Goal: Check status: Check status

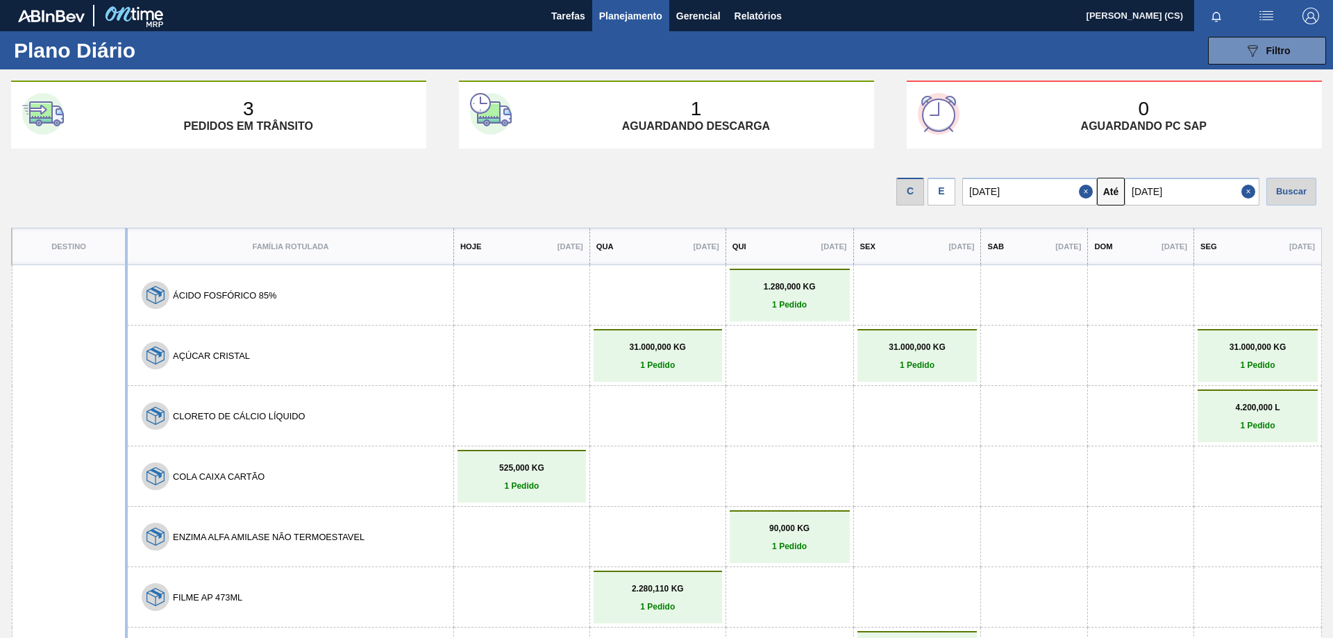
click at [952, 192] on div "E" at bounding box center [942, 192] width 28 height 28
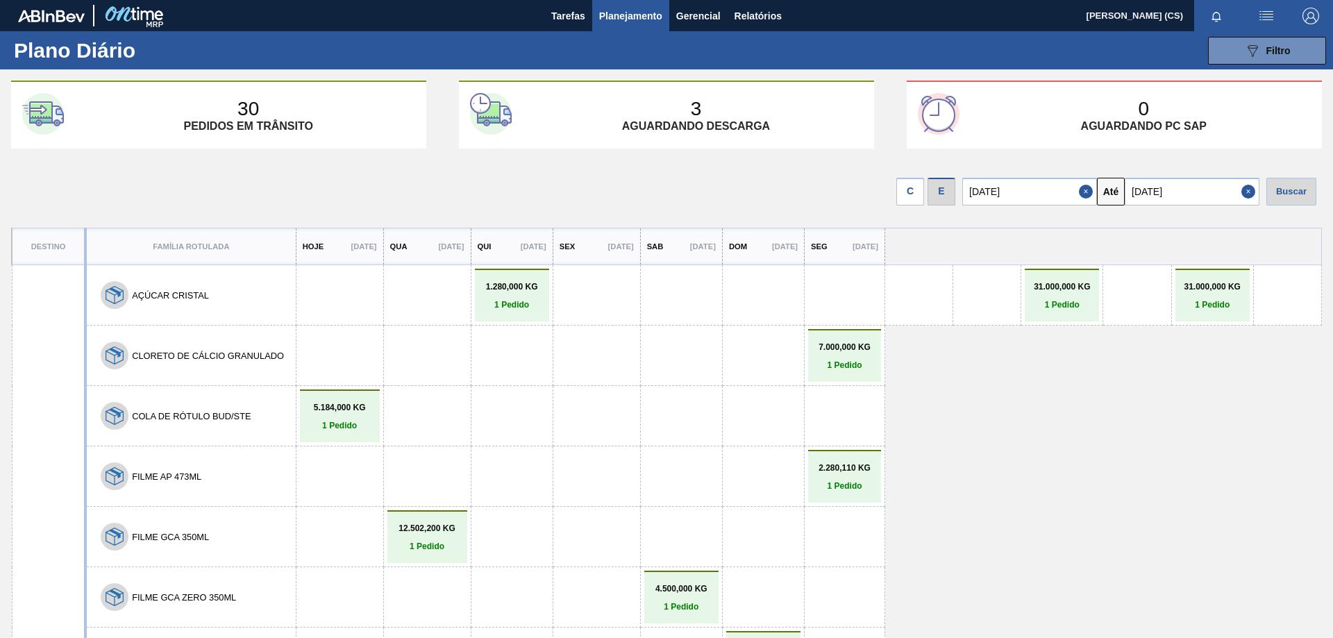
click at [626, 16] on span "Planejamento" at bounding box center [630, 16] width 63 height 17
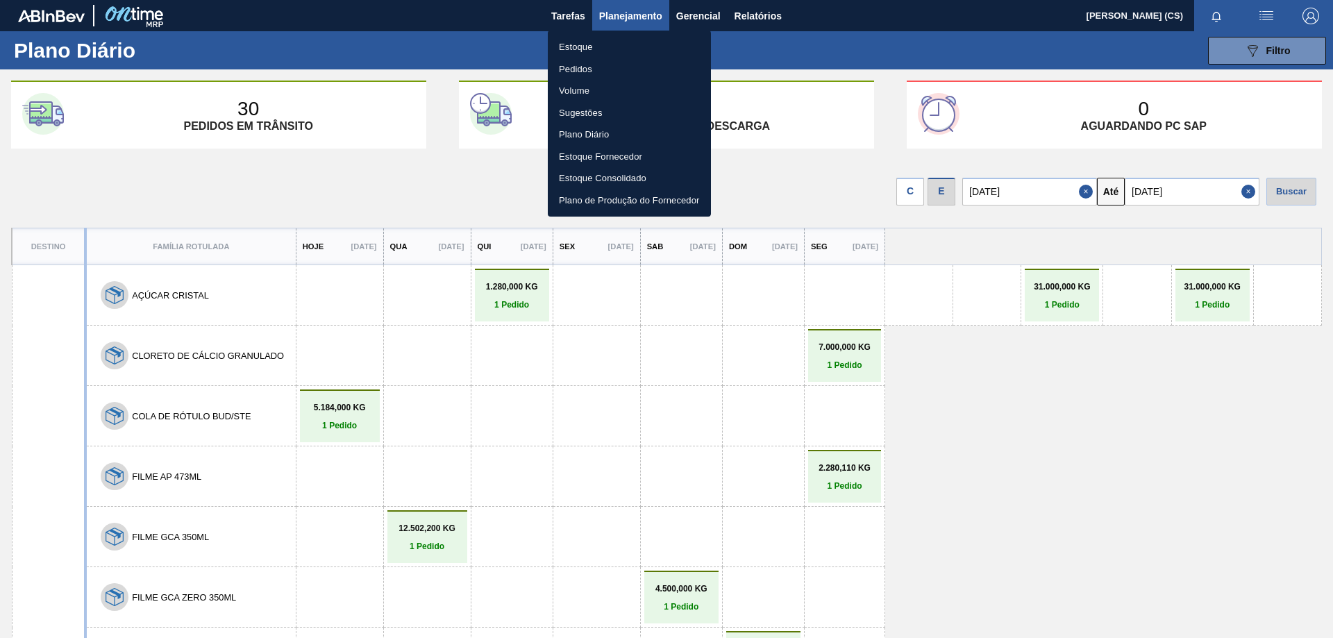
click at [872, 61] on div at bounding box center [666, 319] width 1333 height 638
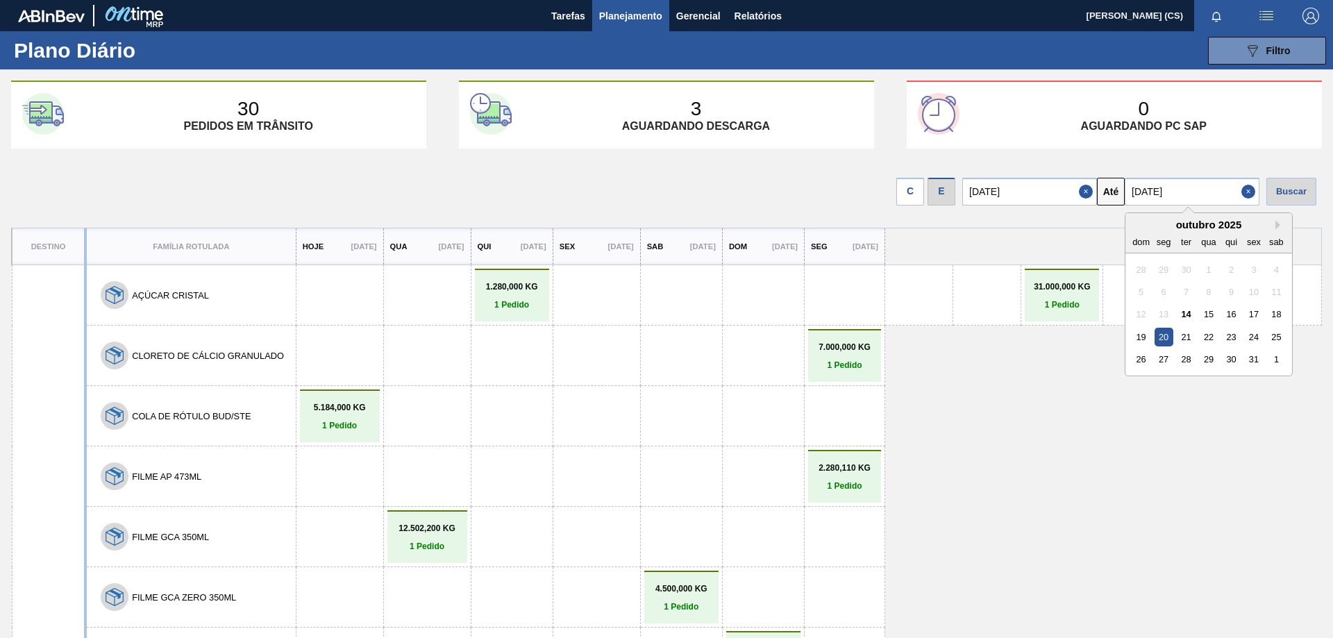
click at [1213, 190] on input "[DATE]" at bounding box center [1192, 192] width 135 height 28
click at [1283, 338] on div "25" at bounding box center [1276, 337] width 19 height 19
type input "[DATE]"
click at [1285, 192] on div "Buscar" at bounding box center [1292, 192] width 50 height 28
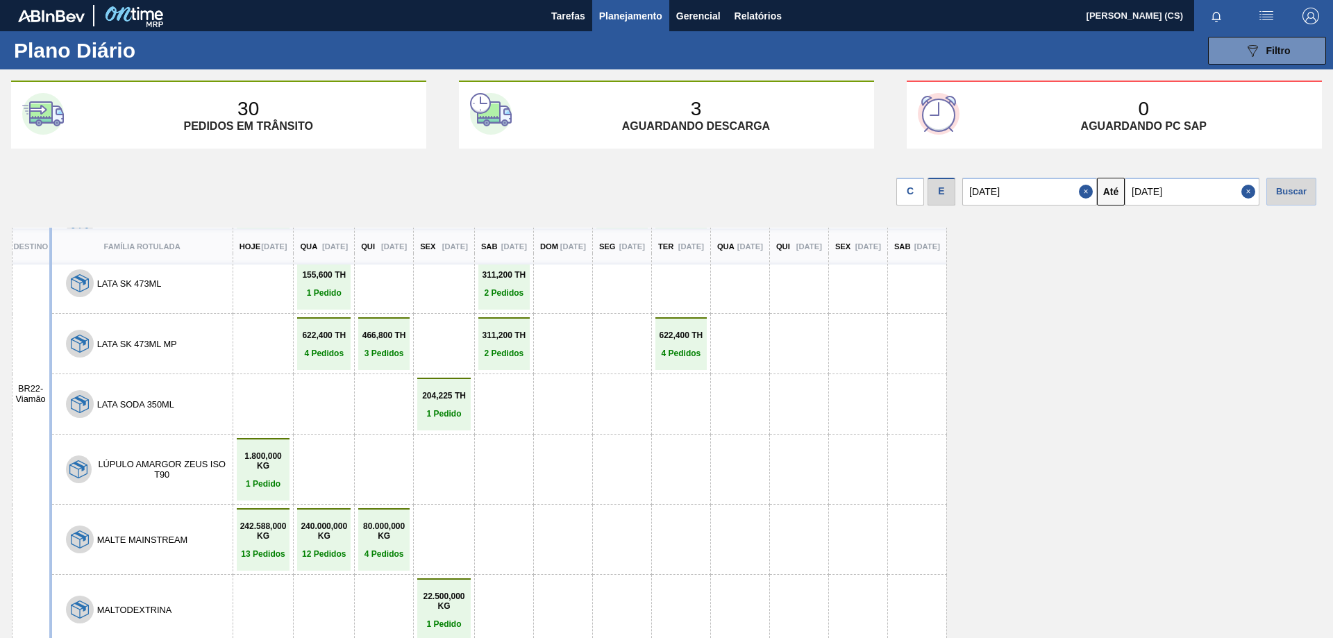
scroll to position [1667, 0]
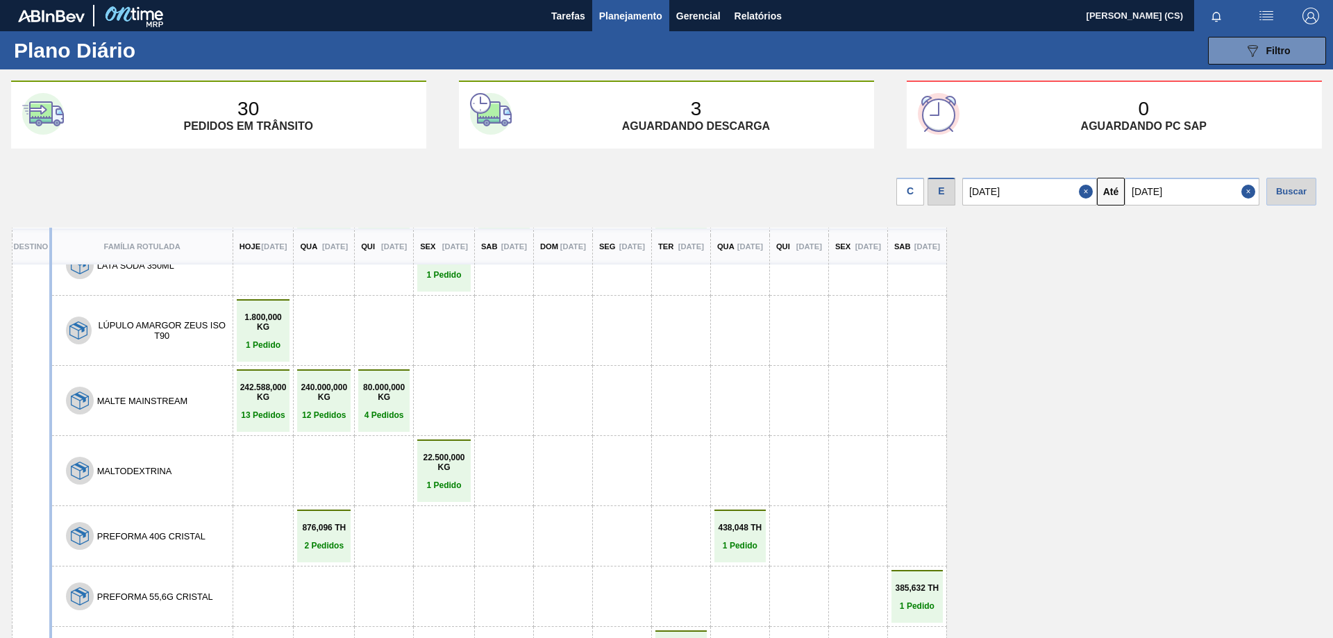
click at [347, 523] on link "876,096 TH 2 Pedidos" at bounding box center [324, 537] width 47 height 28
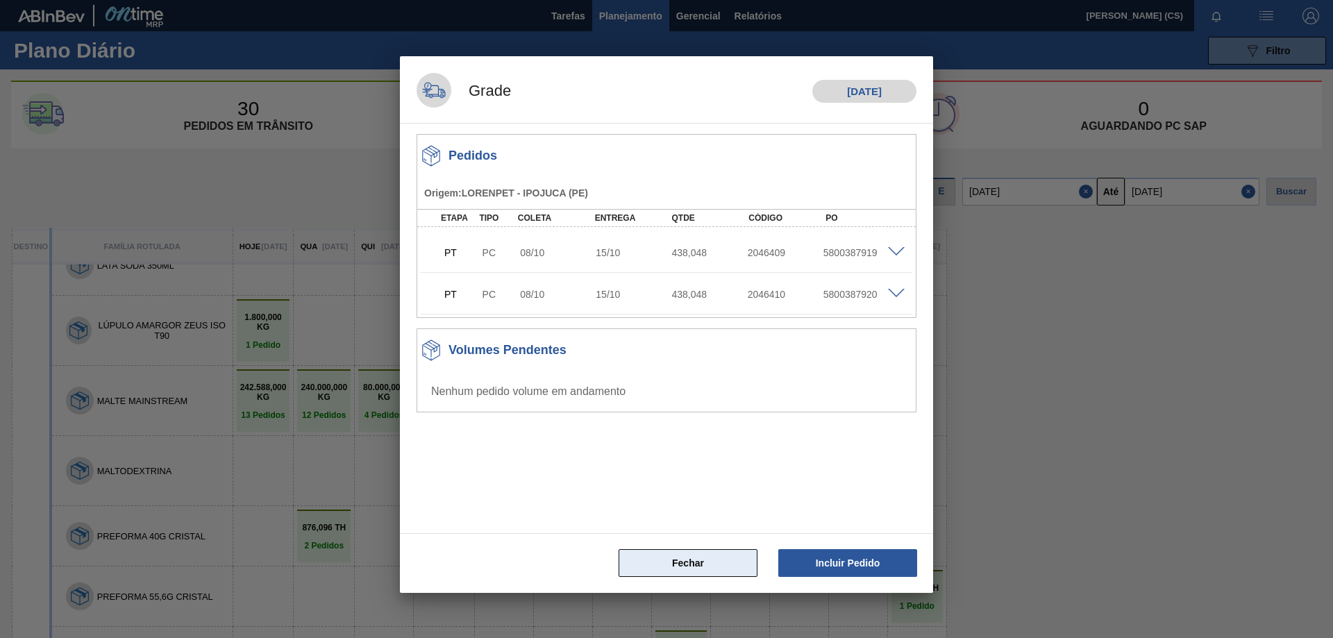
click at [633, 566] on button "Fechar" at bounding box center [688, 563] width 139 height 28
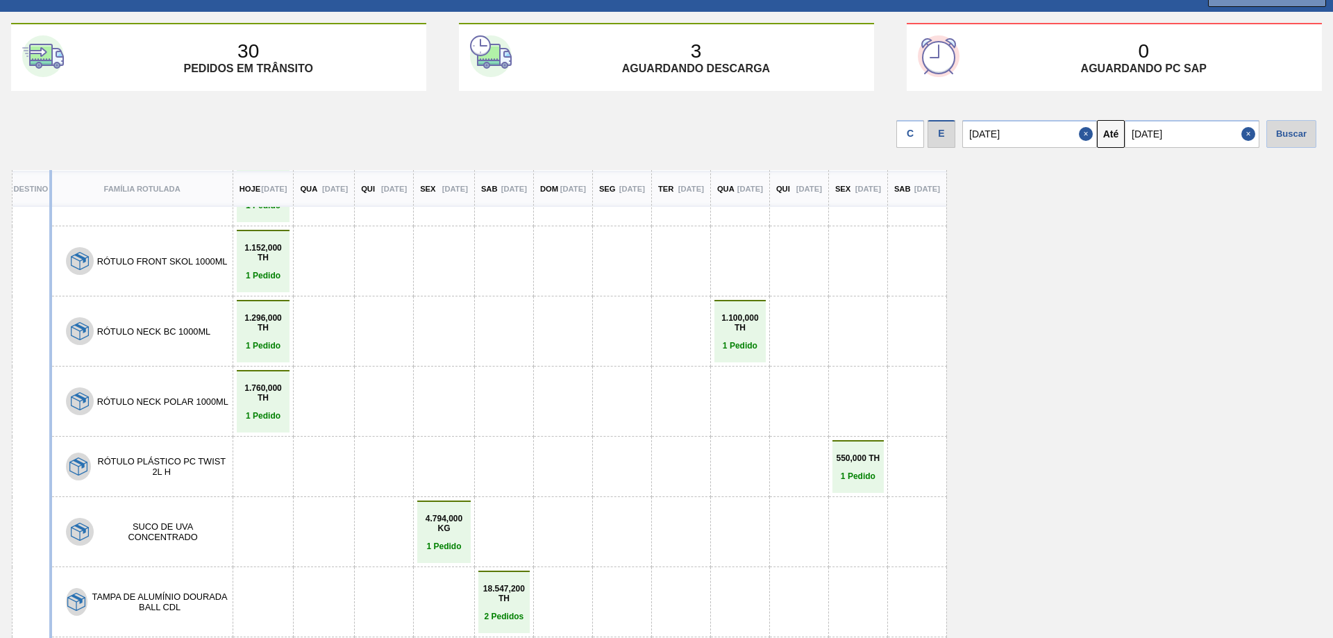
scroll to position [2412, 0]
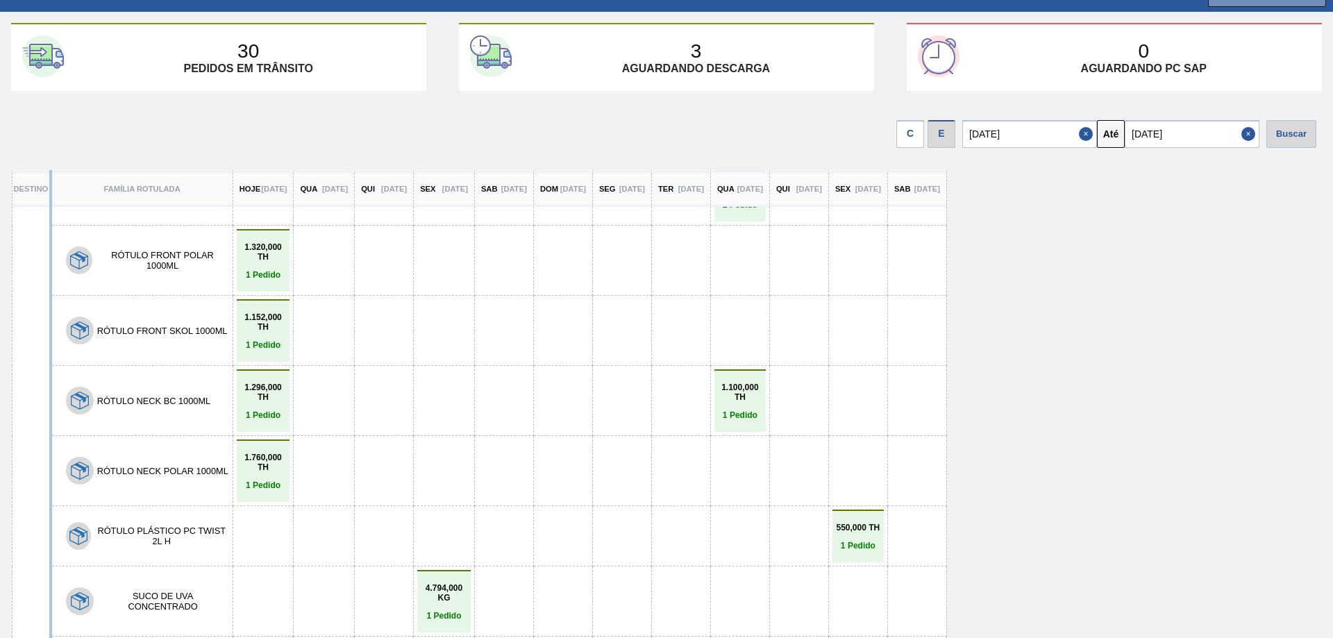
click at [467, 583] on link "4.794,000 KG 1 Pedido" at bounding box center [444, 602] width 47 height 38
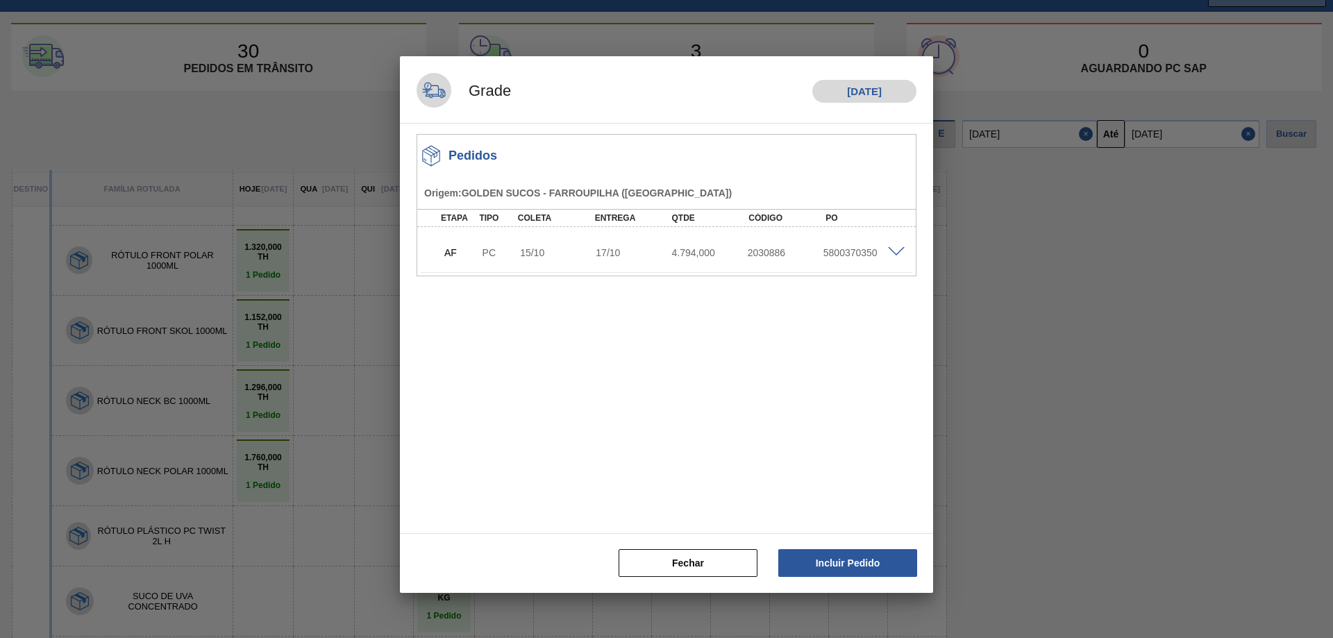
click at [899, 253] on span at bounding box center [896, 252] width 17 height 10
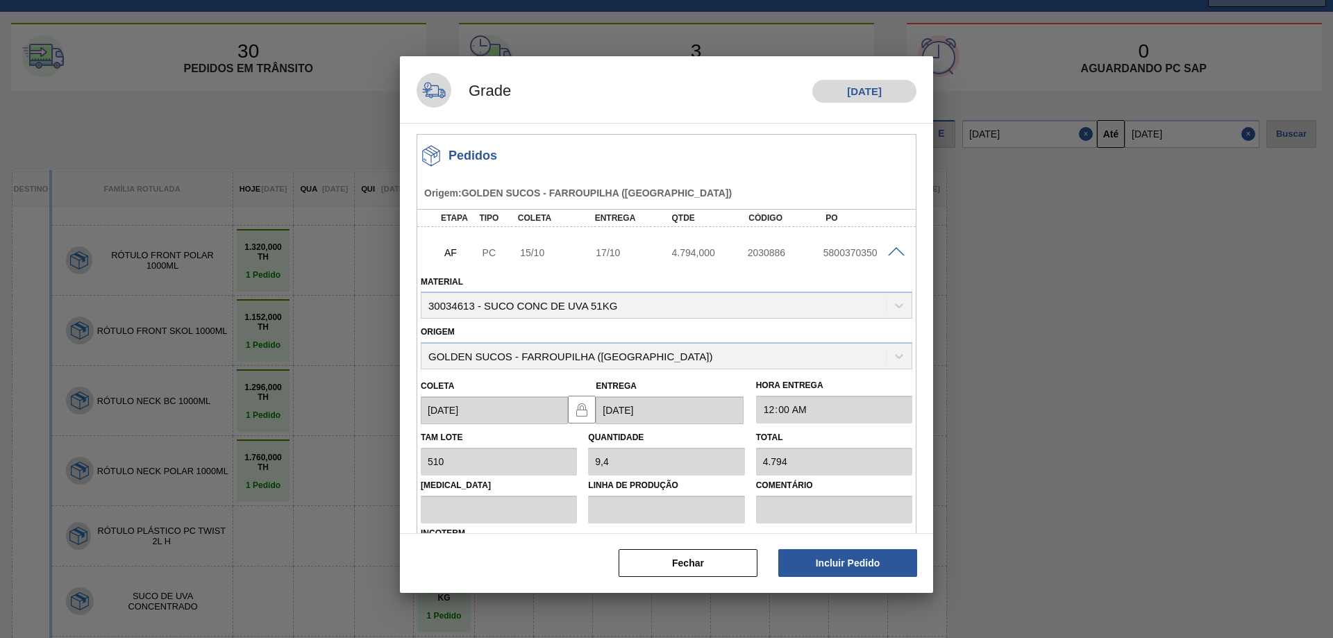
click at [899, 302] on div "Material 30034613 - SUCO CONC DE UVA 51KG" at bounding box center [667, 295] width 492 height 47
click at [704, 553] on button "Fechar" at bounding box center [688, 563] width 139 height 28
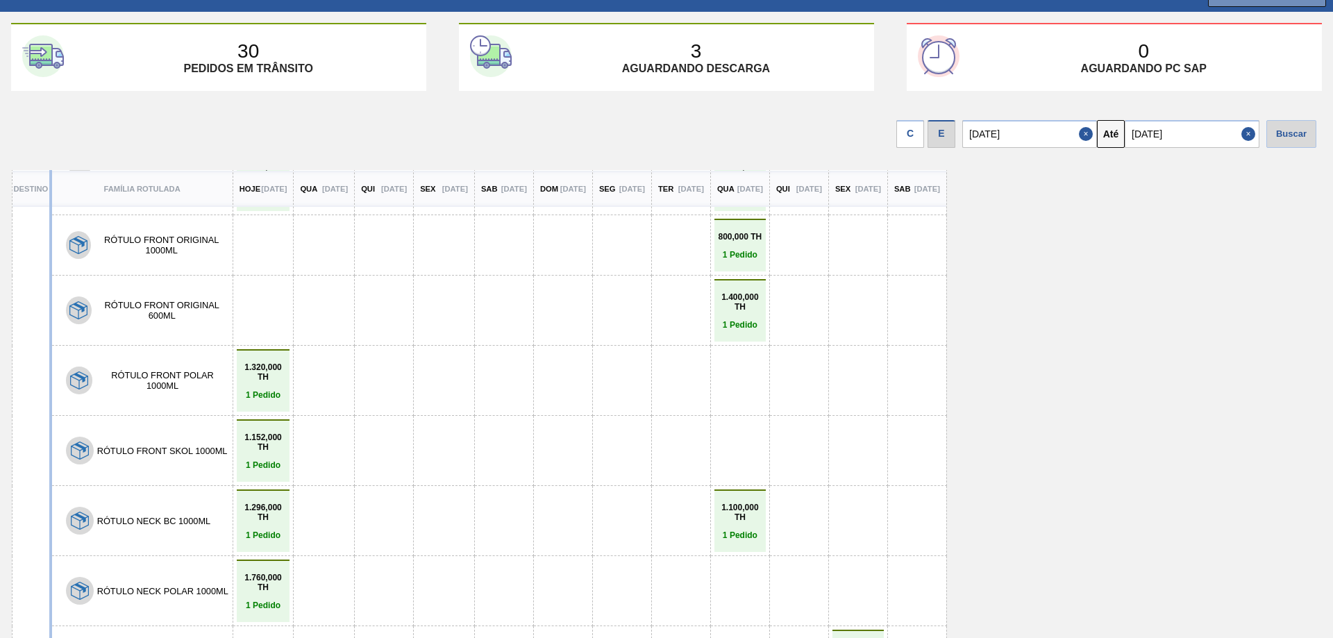
scroll to position [2620, 0]
